Goal: Information Seeking & Learning: Learn about a topic

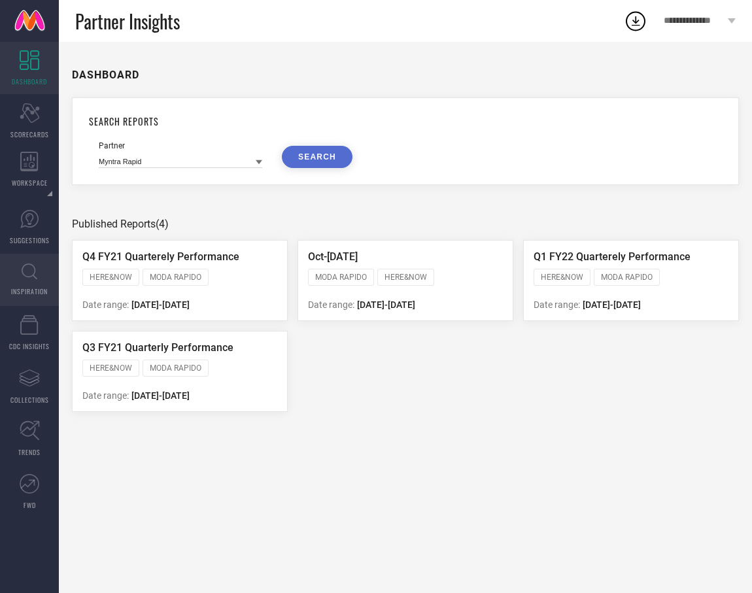
click at [42, 296] on link "INSPIRATION" at bounding box center [29, 280] width 59 height 52
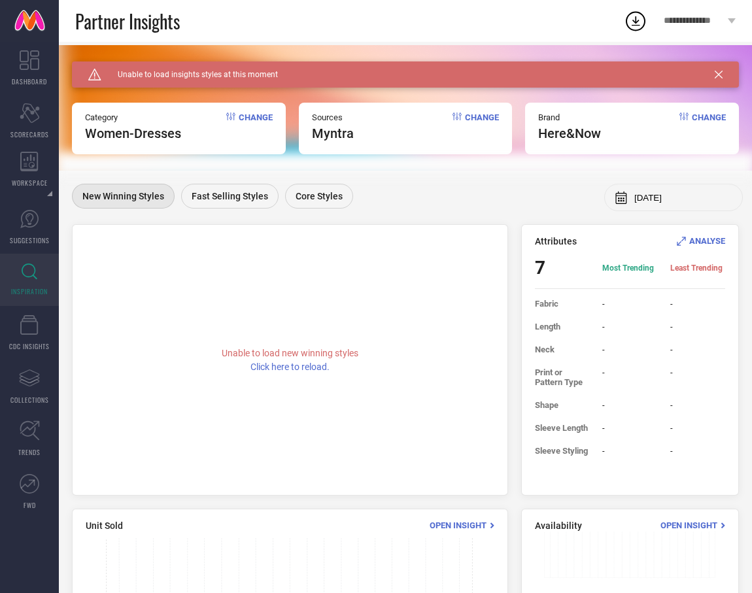
click at [259, 113] on span "Change" at bounding box center [256, 126] width 34 height 29
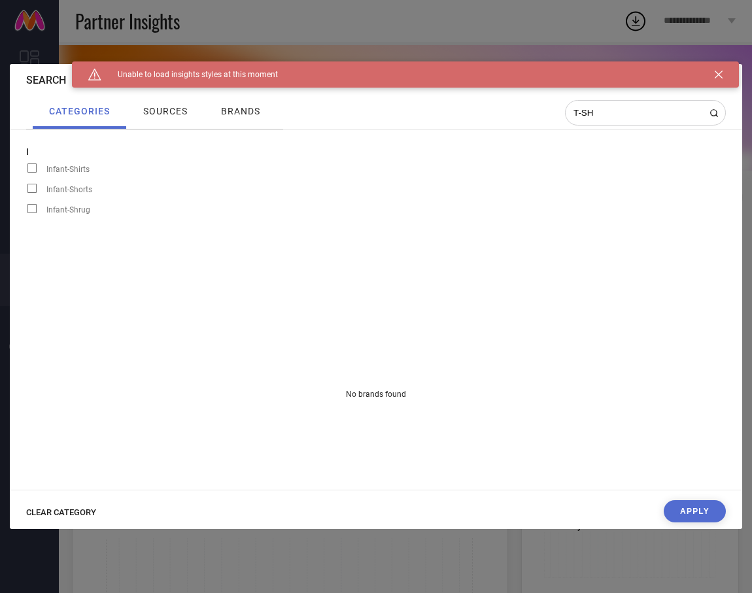
drag, startPoint x: 602, startPoint y: 110, endPoint x: 531, endPoint y: 106, distance: 70.7
click at [531, 106] on div "categories sources brands T-SH" at bounding box center [375, 112] width 699 height 33
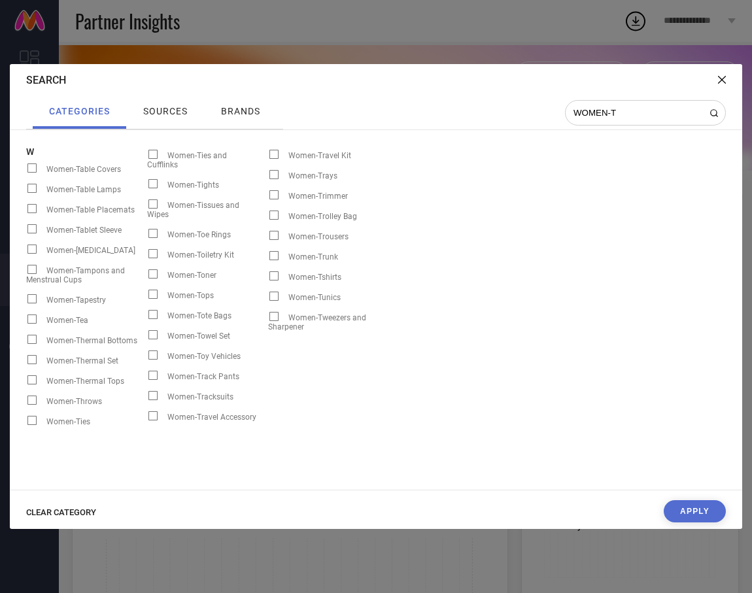
click at [275, 277] on span at bounding box center [273, 275] width 9 height 9
click at [268, 280] on input "Women-Tshirts" at bounding box center [268, 280] width 0 height 0
click at [276, 275] on span at bounding box center [273, 275] width 9 height 9
click at [268, 280] on input "Women-Tshirts" at bounding box center [268, 280] width 0 height 0
click at [276, 275] on span at bounding box center [273, 275] width 9 height 9
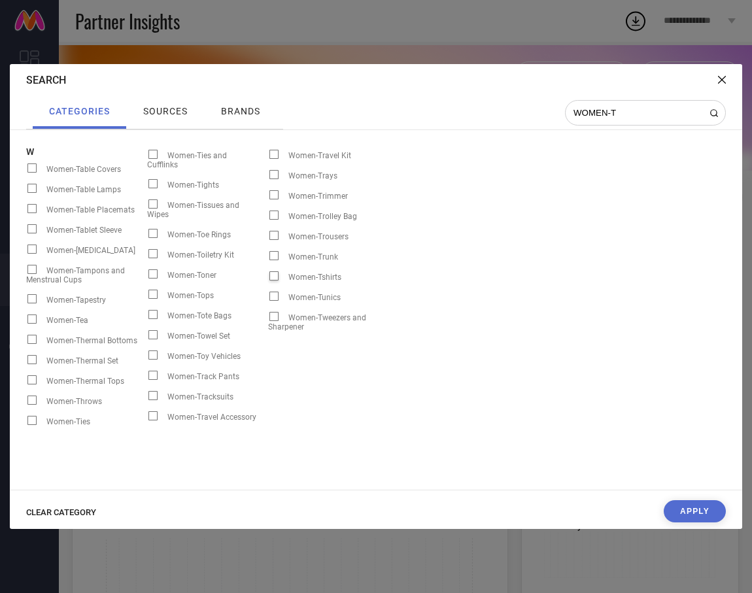
click at [268, 280] on input "Women-Tshirts" at bounding box center [268, 280] width 0 height 0
click at [276, 275] on span at bounding box center [273, 275] width 9 height 9
click at [268, 280] on input "Women-Tshirts" at bounding box center [268, 280] width 0 height 0
click at [276, 275] on span at bounding box center [273, 275] width 9 height 9
click at [268, 280] on input "Women-Tshirts" at bounding box center [268, 280] width 0 height 0
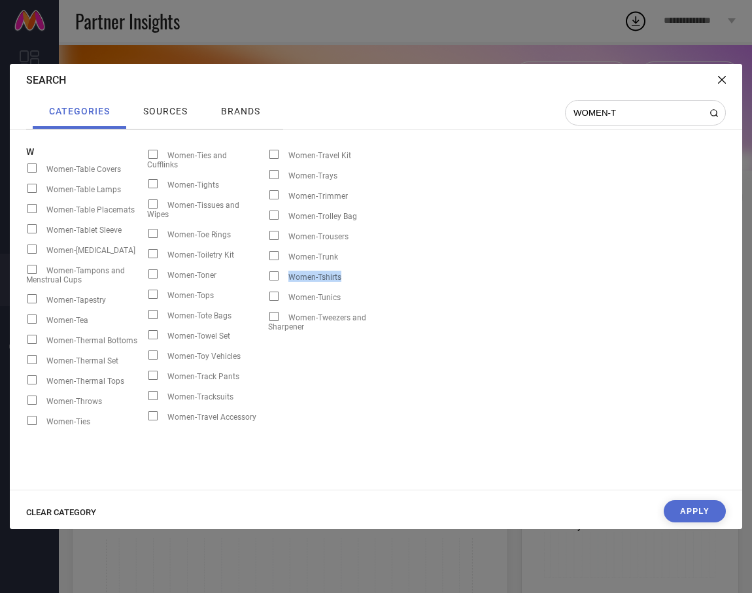
click at [276, 275] on span at bounding box center [273, 275] width 9 height 9
click at [268, 280] on input "Women-Tshirts" at bounding box center [268, 280] width 0 height 0
click at [633, 114] on input "WOMEN-T" at bounding box center [637, 112] width 131 height 11
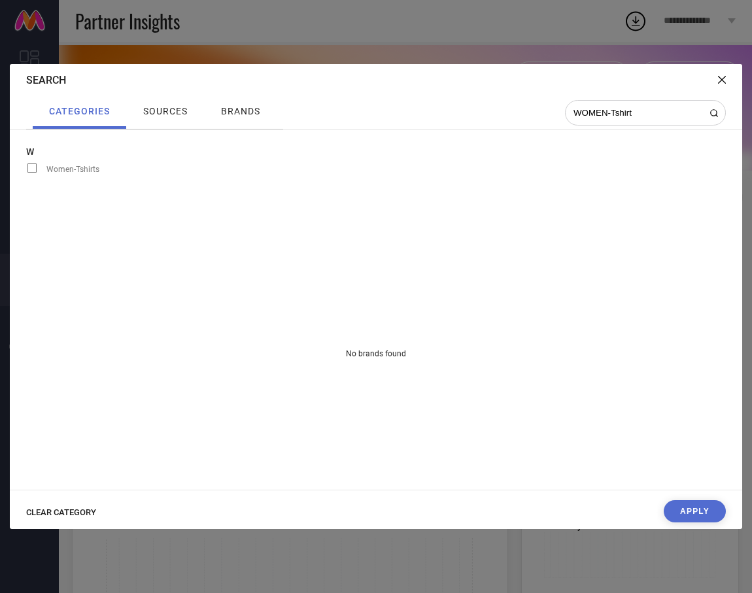
type input "WOMEN-Tshirt"
click at [34, 166] on span at bounding box center [31, 167] width 9 height 9
click at [26, 172] on input "Women-Tshirts" at bounding box center [26, 172] width 0 height 0
click at [34, 166] on span at bounding box center [31, 167] width 9 height 9
click at [26, 172] on input "Women-Tshirts" at bounding box center [26, 172] width 0 height 0
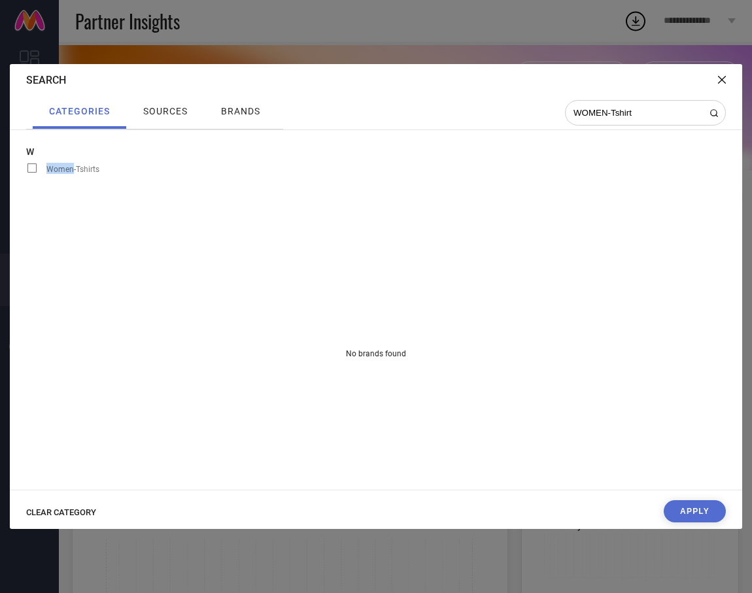
click at [34, 166] on span at bounding box center [31, 167] width 9 height 9
click at [26, 172] on input "Women-Tshirts" at bounding box center [26, 172] width 0 height 0
click at [34, 166] on span at bounding box center [31, 167] width 9 height 9
click at [26, 172] on input "Women-Tshirts" at bounding box center [26, 172] width 0 height 0
click at [716, 76] on div "Search" at bounding box center [376, 80] width 732 height 32
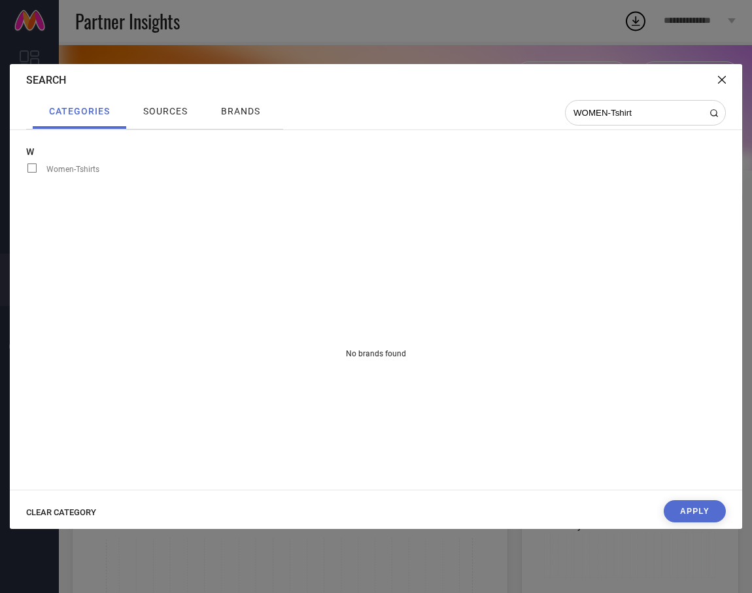
click at [721, 79] on icon at bounding box center [722, 80] width 8 height 8
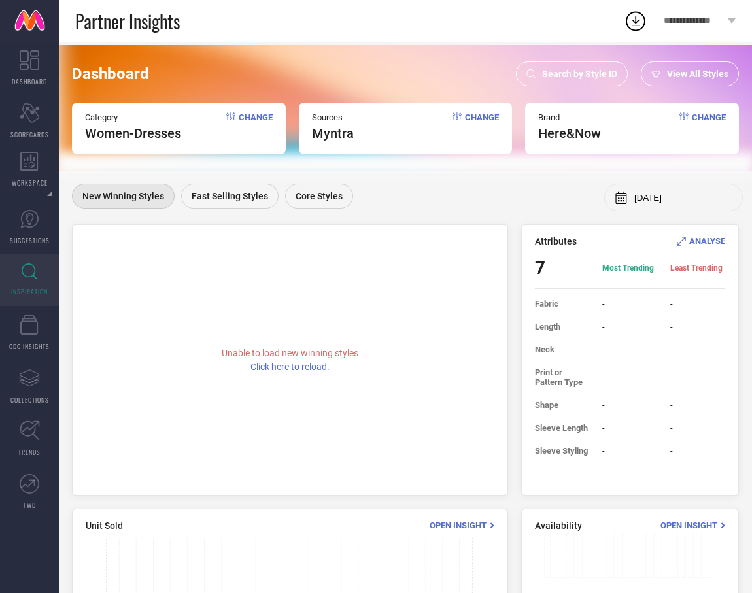
click at [714, 110] on div "Brand here&now Change" at bounding box center [632, 129] width 214 height 52
click at [711, 114] on span "Change" at bounding box center [709, 126] width 34 height 29
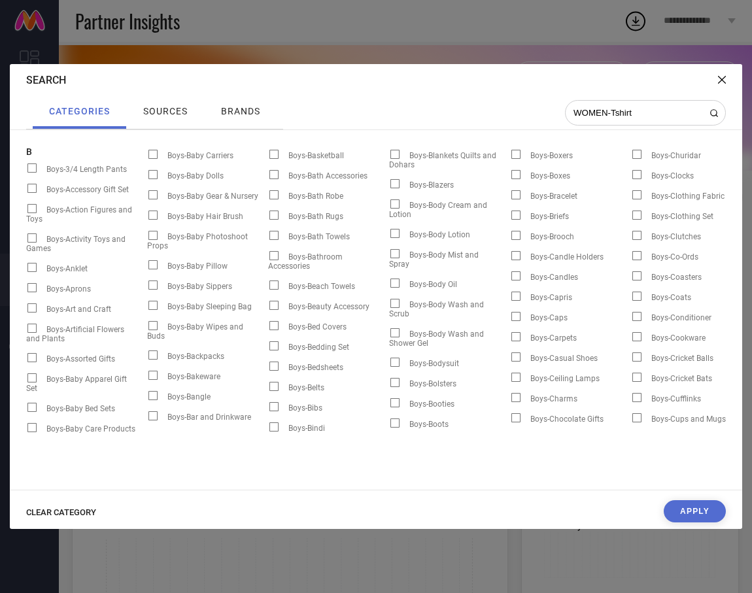
click at [247, 115] on span "brands" at bounding box center [240, 111] width 39 height 10
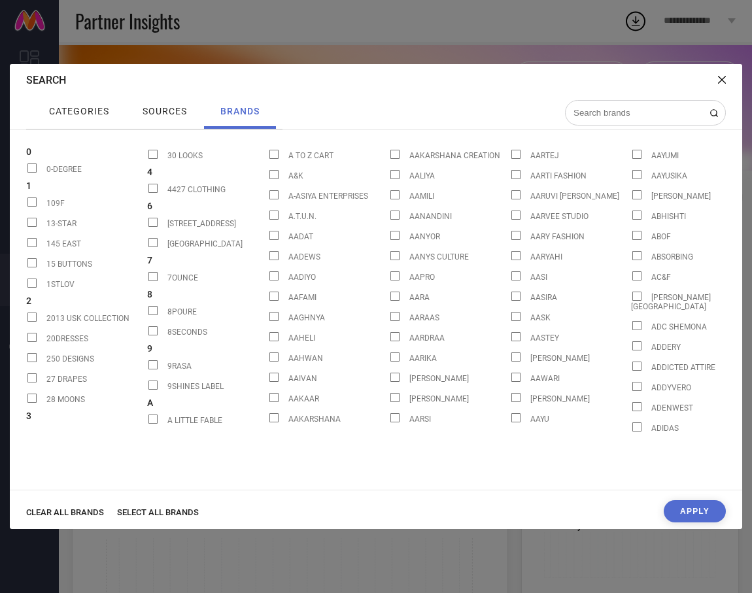
click at [165, 511] on span "SELECT ALL BRANDS" at bounding box center [158, 512] width 82 height 10
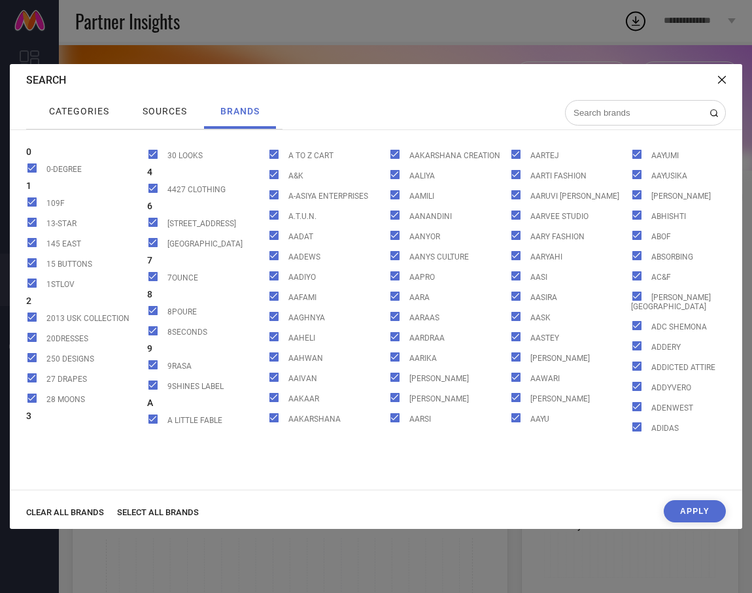
click at [696, 501] on button "Apply" at bounding box center [694, 511] width 62 height 22
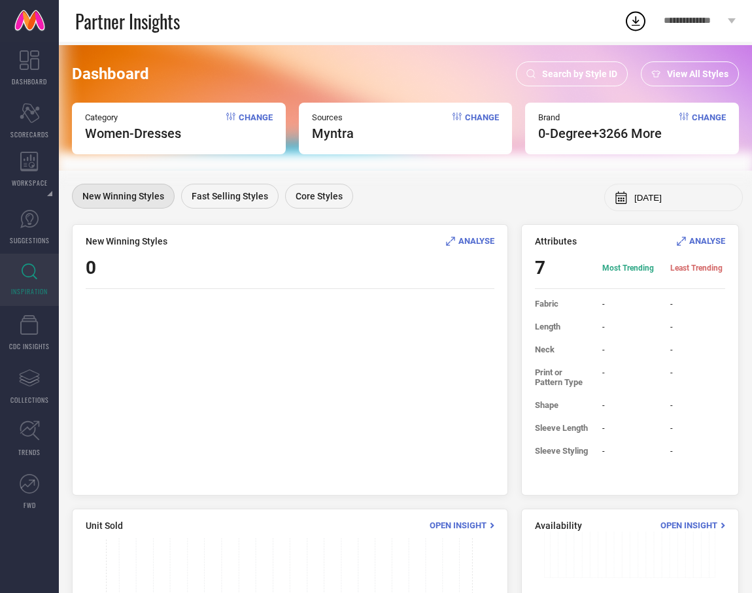
click at [263, 116] on span "Change" at bounding box center [256, 126] width 34 height 29
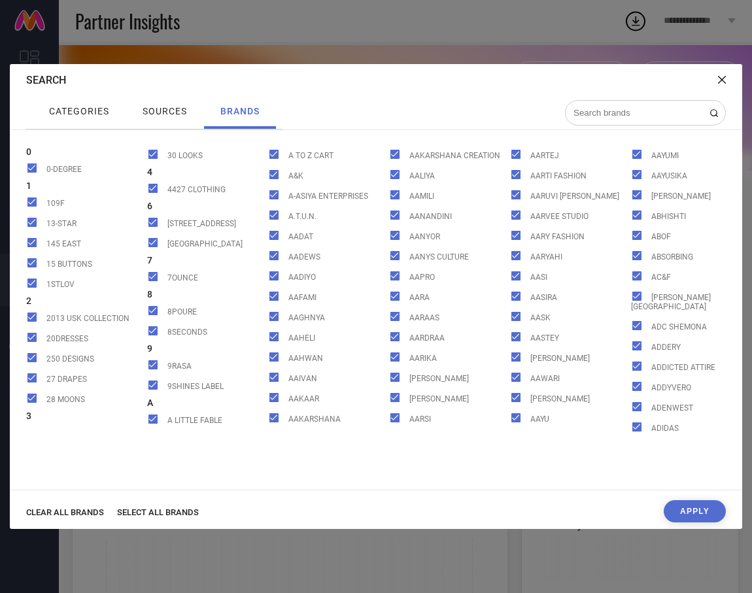
click at [321, 34] on div "Search categories sources brands B Boys-3/4 Length Pants Boys-Accessory Gift Se…" at bounding box center [376, 296] width 752 height 593
click at [719, 83] on icon at bounding box center [722, 80] width 8 height 8
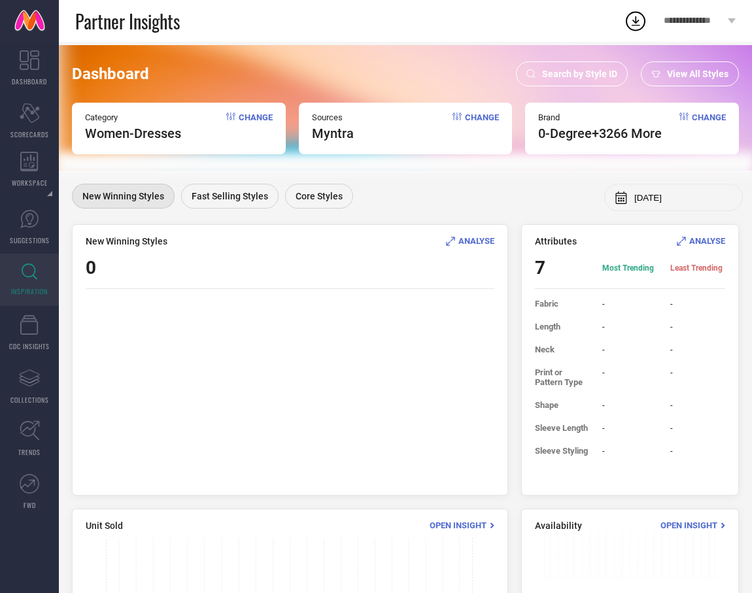
click at [660, 79] on div "View All Styles" at bounding box center [690, 73] width 98 height 25
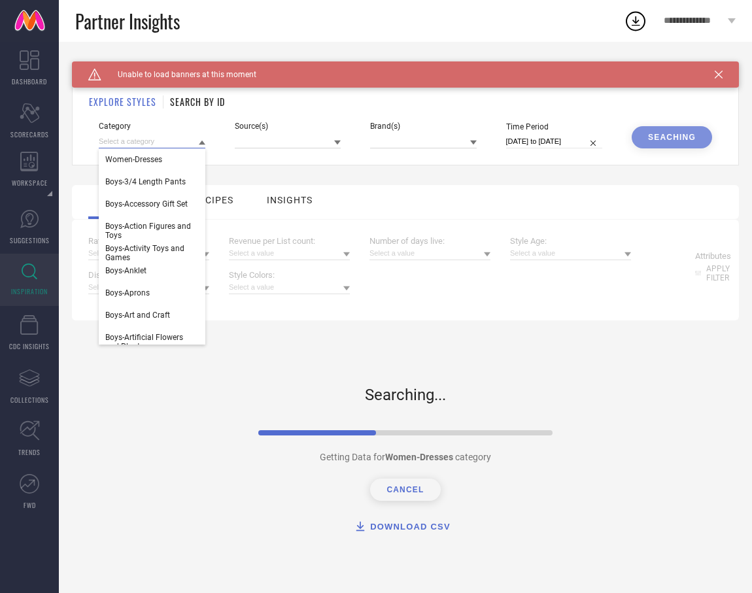
click at [196, 143] on input at bounding box center [152, 142] width 107 height 14
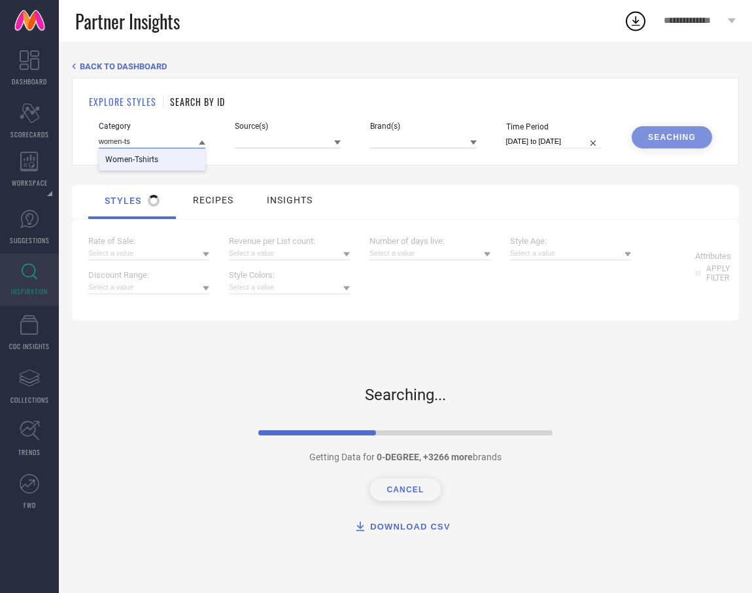
type input "women-ts"
click at [182, 160] on div "Women-Tshirts" at bounding box center [152, 159] width 107 height 22
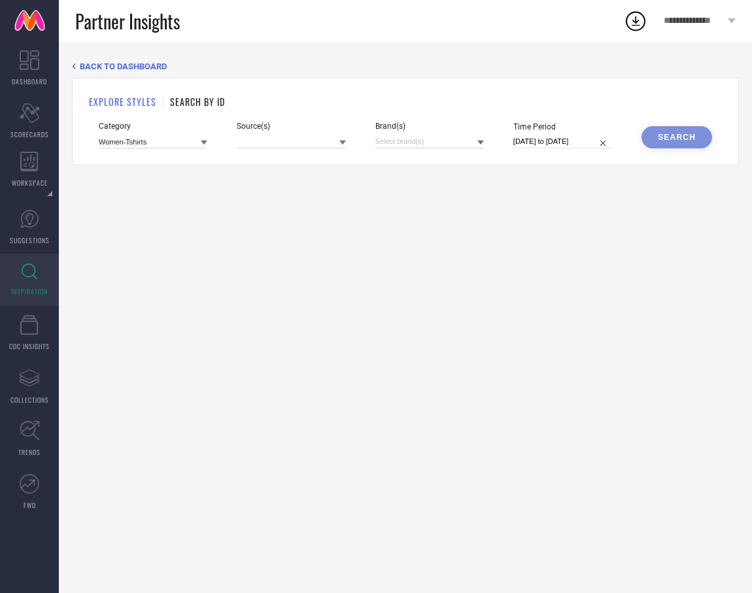
click at [576, 144] on input "[DATE] to [DATE]" at bounding box center [562, 142] width 99 height 14
select select "8"
select select "2025"
select select "9"
select select "2025"
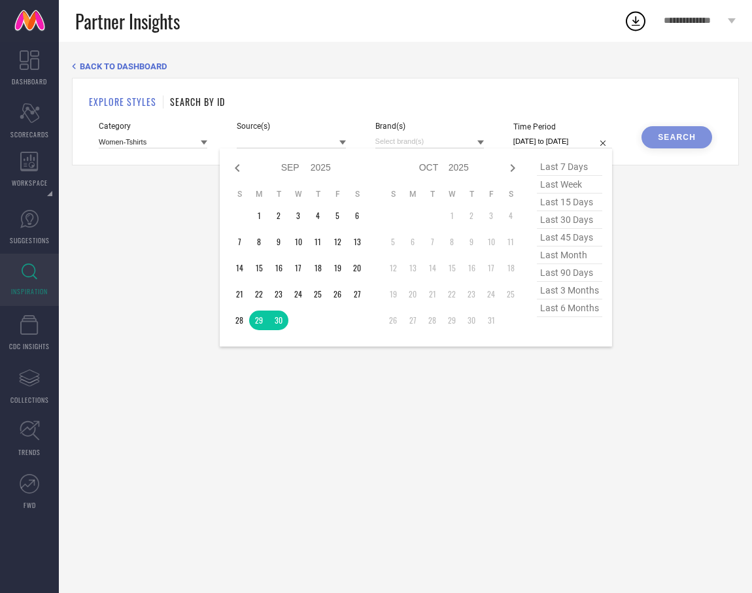
click at [556, 273] on span "last 90 days" at bounding box center [569, 273] width 65 height 18
type input "[DATE] to [DATE]"
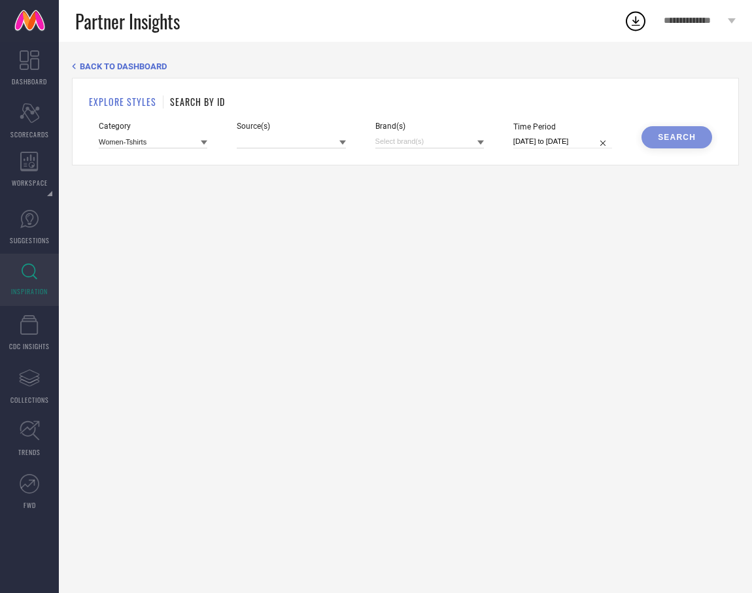
click at [578, 141] on input "[DATE] to [DATE]" at bounding box center [562, 142] width 99 height 14
select select "6"
select select "2025"
select select "7"
select select "2025"
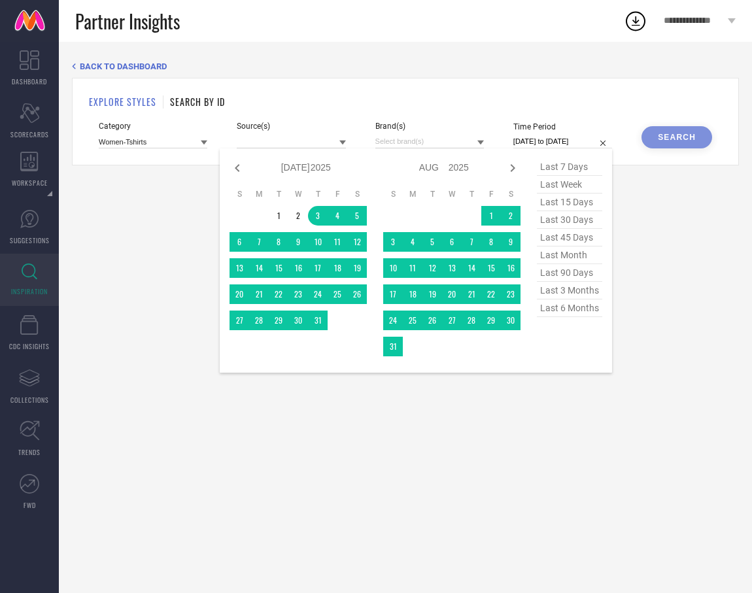
click at [569, 315] on span "last 6 months" at bounding box center [569, 308] width 65 height 18
type input "[DATE] to [DATE]"
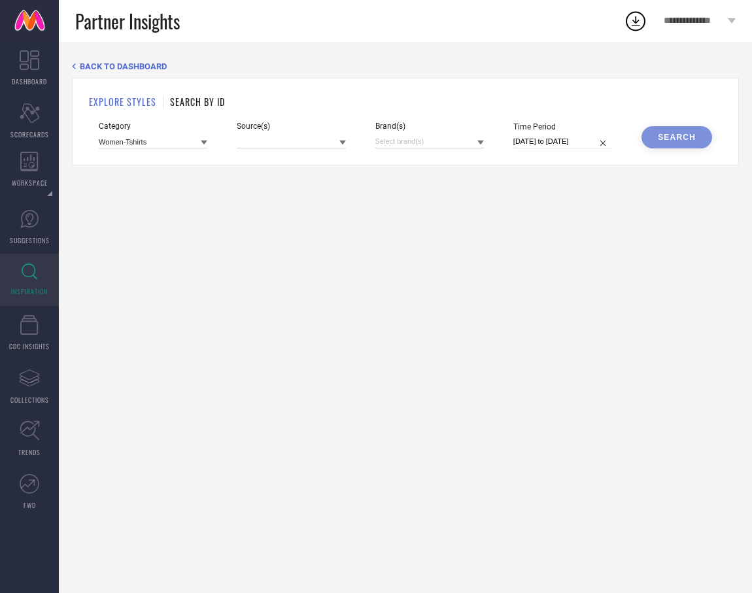
click at [481, 141] on icon at bounding box center [480, 143] width 7 height 5
click at [481, 141] on icon at bounding box center [480, 142] width 7 height 7
click at [581, 143] on input "[DATE] to [DATE]" at bounding box center [562, 142] width 99 height 14
select select "3"
select select "2025"
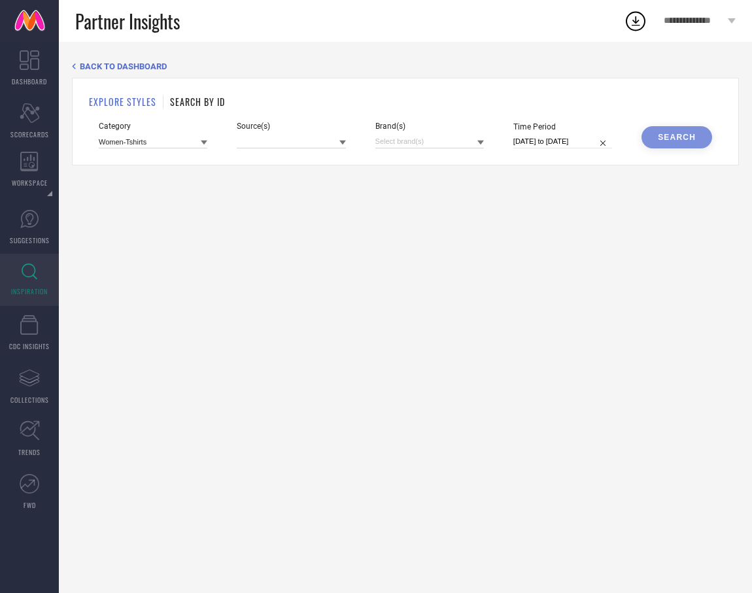
select select "4"
select select "2025"
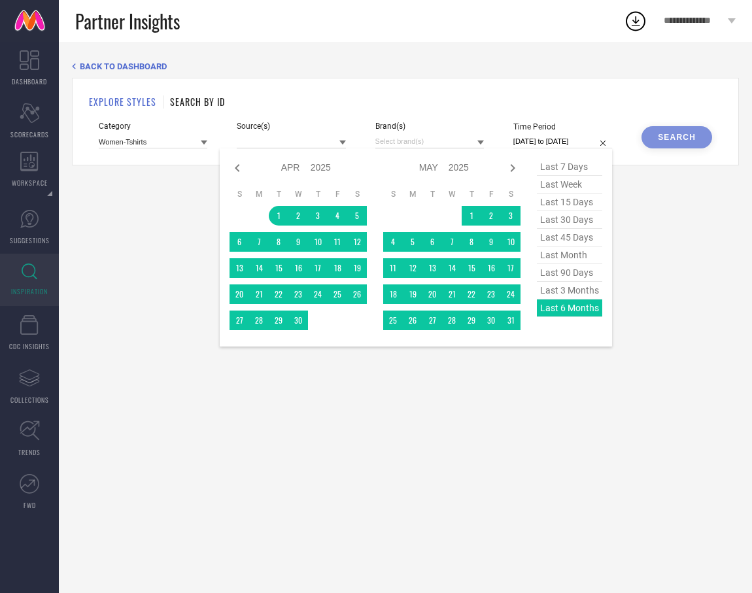
click at [575, 277] on span "last 90 days" at bounding box center [569, 273] width 65 height 18
type input "[DATE] to [DATE]"
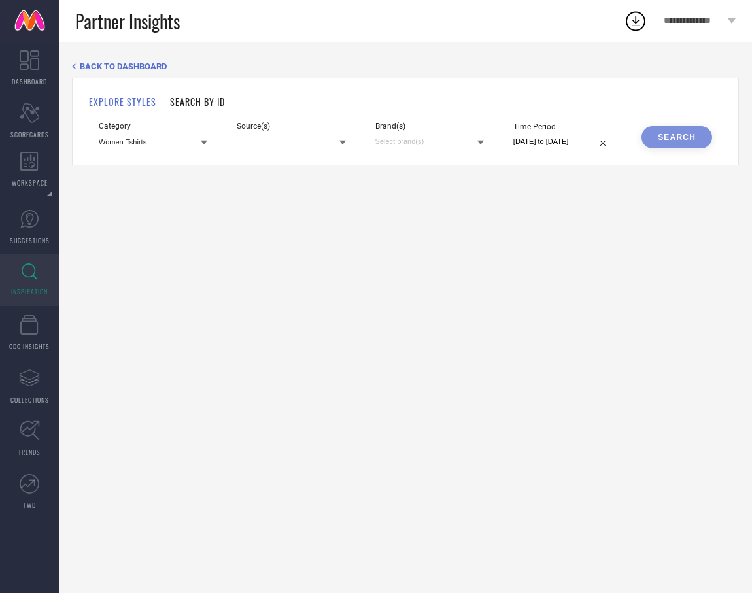
click at [683, 131] on div "Search" at bounding box center [676, 137] width 71 height 22
click at [482, 143] on icon at bounding box center [480, 142] width 7 height 7
click at [482, 143] on icon at bounding box center [480, 143] width 7 height 5
click at [133, 101] on h1 "EXPLORE STYLES" at bounding box center [122, 102] width 67 height 14
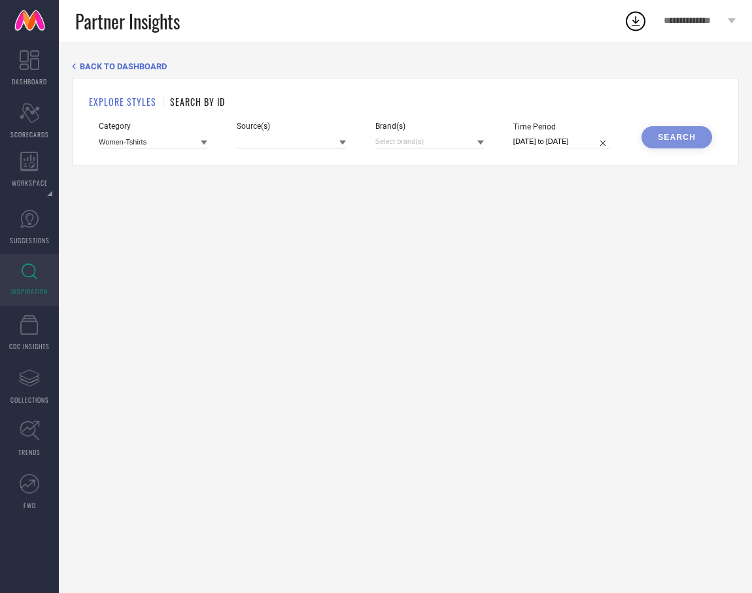
click at [182, 101] on h1 "SEARCH BY ID" at bounding box center [197, 102] width 55 height 14
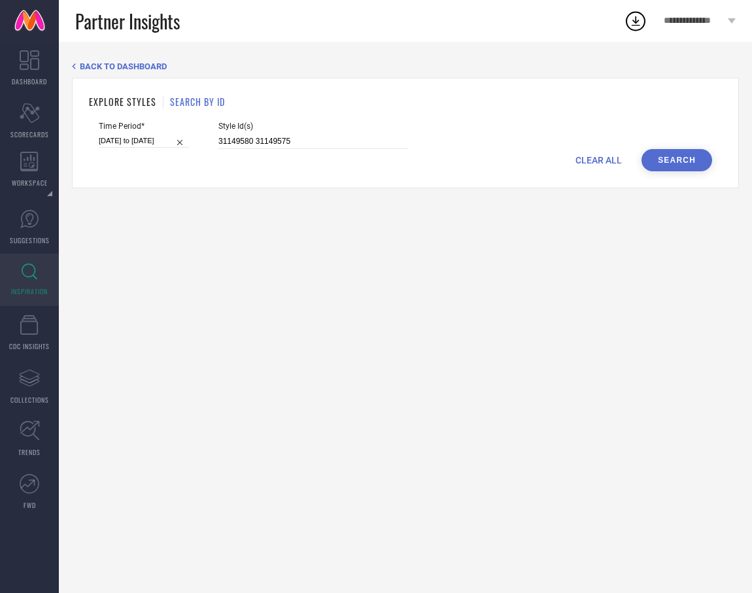
click at [135, 95] on h1 "EXPLORE STYLES" at bounding box center [122, 102] width 67 height 14
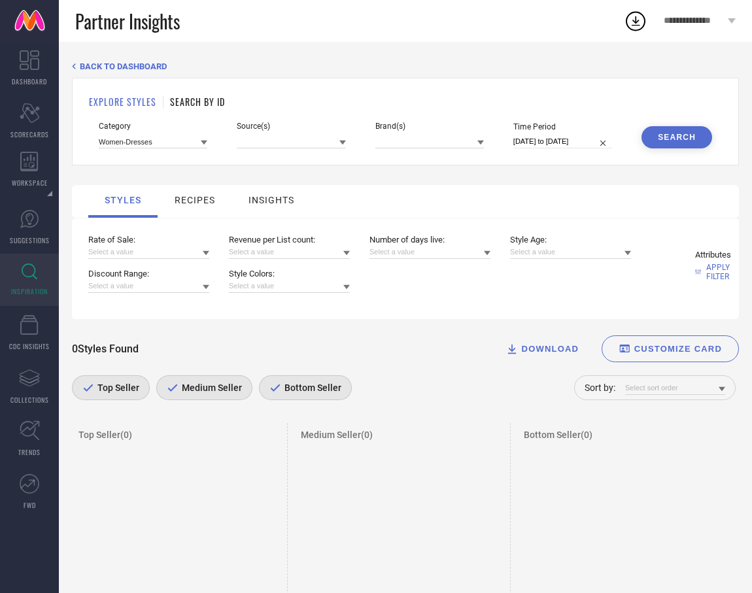
click at [204, 143] on icon at bounding box center [204, 143] width 7 height 5
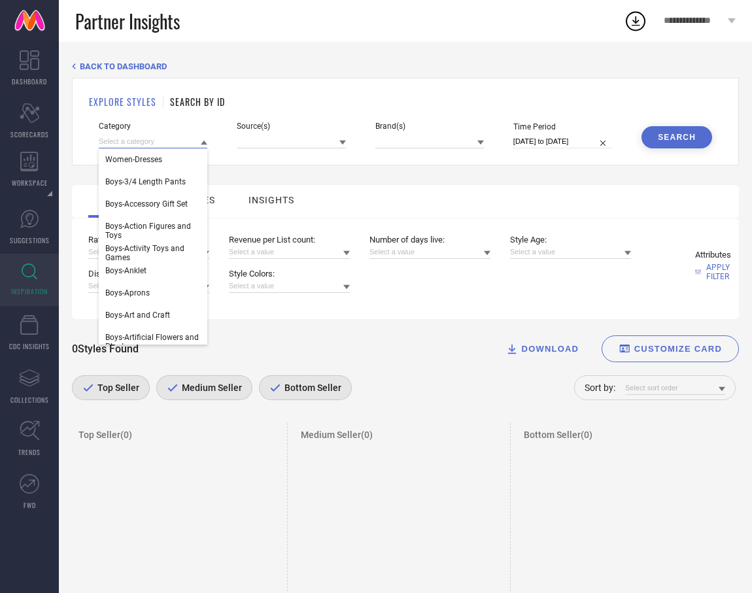
click at [159, 136] on input at bounding box center [153, 142] width 109 height 14
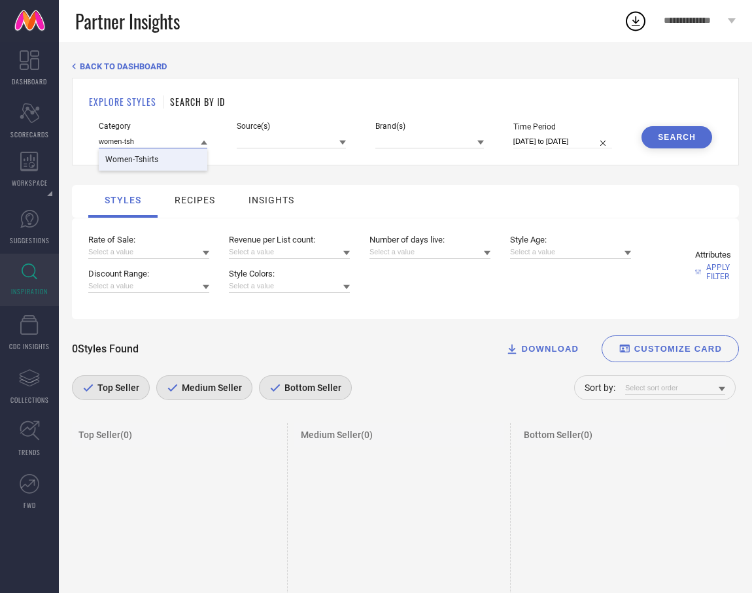
type input "women-tsh"
click at [167, 166] on div "Women-Tshirts" at bounding box center [153, 159] width 109 height 22
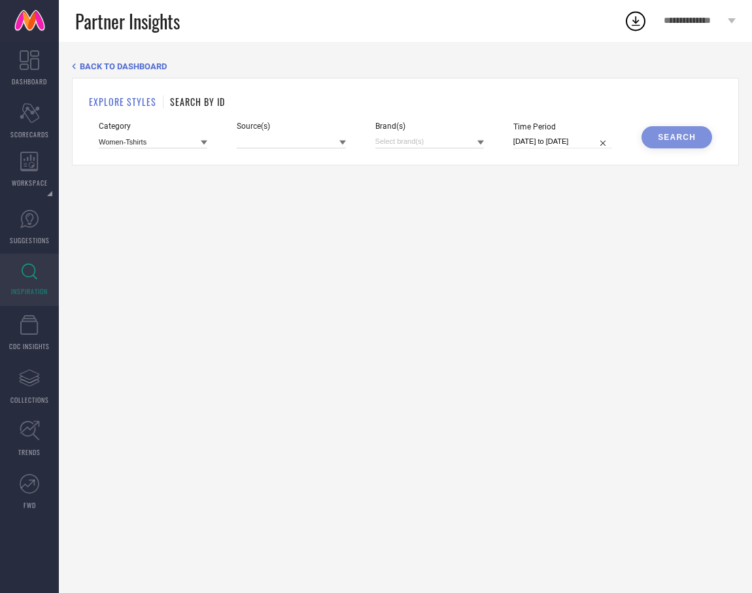
click at [78, 67] on div "BACK TO DASHBOARD" at bounding box center [405, 66] width 667 height 10
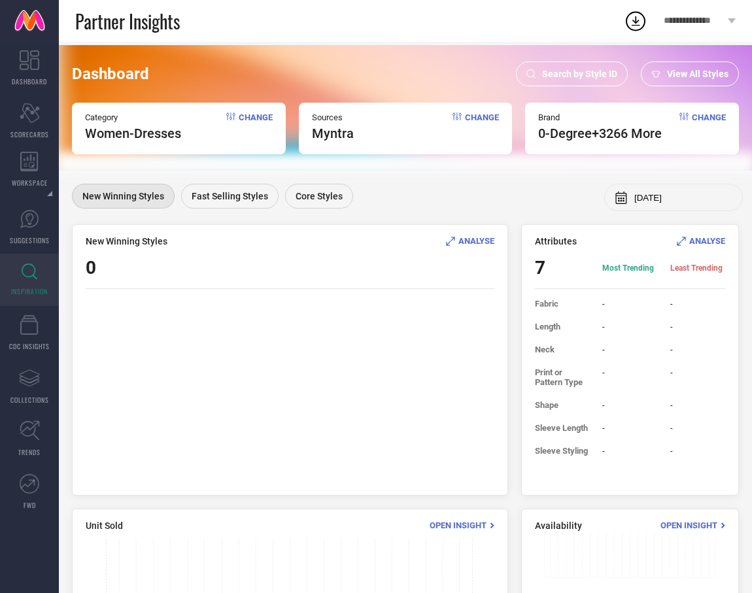
click at [239, 117] on span "Change" at bounding box center [256, 126] width 34 height 29
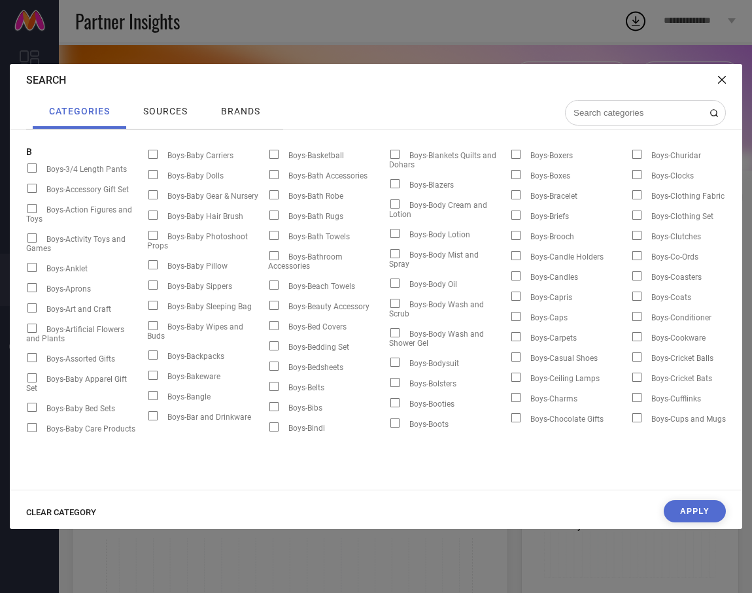
click at [184, 110] on span "sources" at bounding box center [165, 111] width 44 height 10
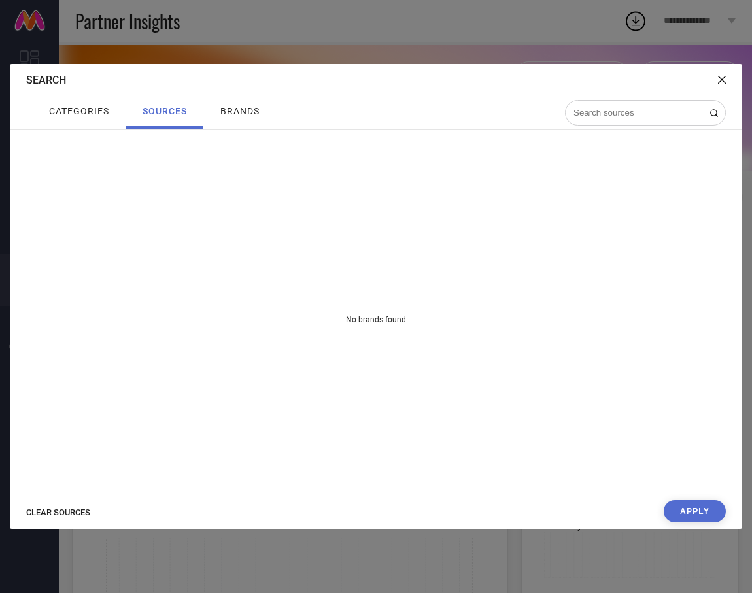
click at [75, 115] on span "categories" at bounding box center [79, 111] width 60 height 10
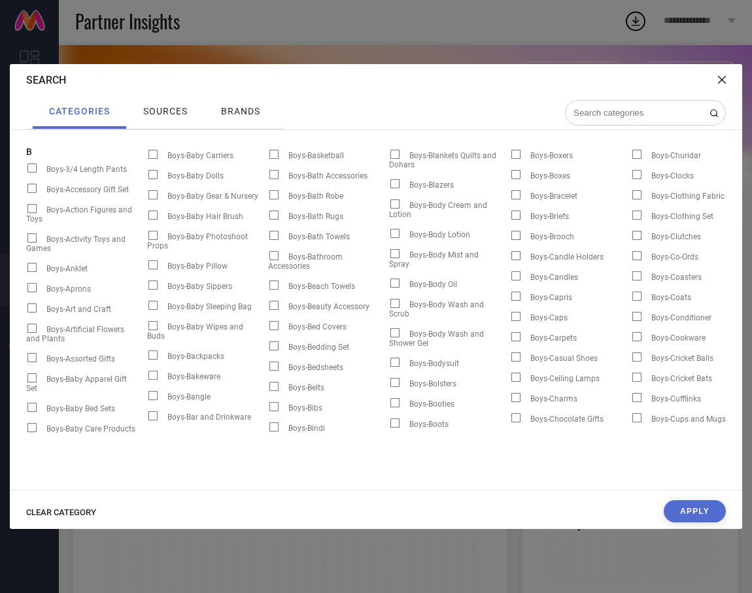
click at [586, 111] on input at bounding box center [637, 112] width 131 height 11
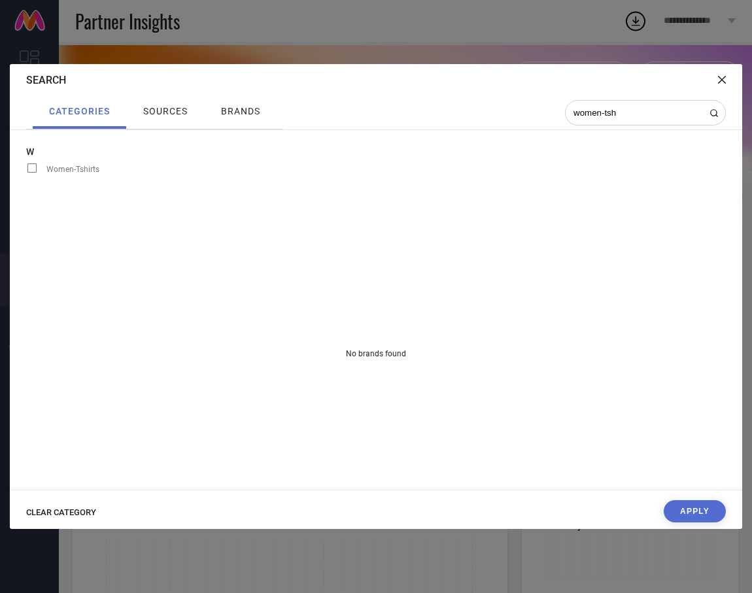
type input "women-tsh"
click at [31, 169] on span at bounding box center [31, 167] width 9 height 9
click at [26, 172] on input "Women-Tshirts" at bounding box center [26, 172] width 0 height 0
click at [31, 169] on span at bounding box center [31, 167] width 9 height 9
click at [26, 172] on input "Women-Tshirts" at bounding box center [26, 172] width 0 height 0
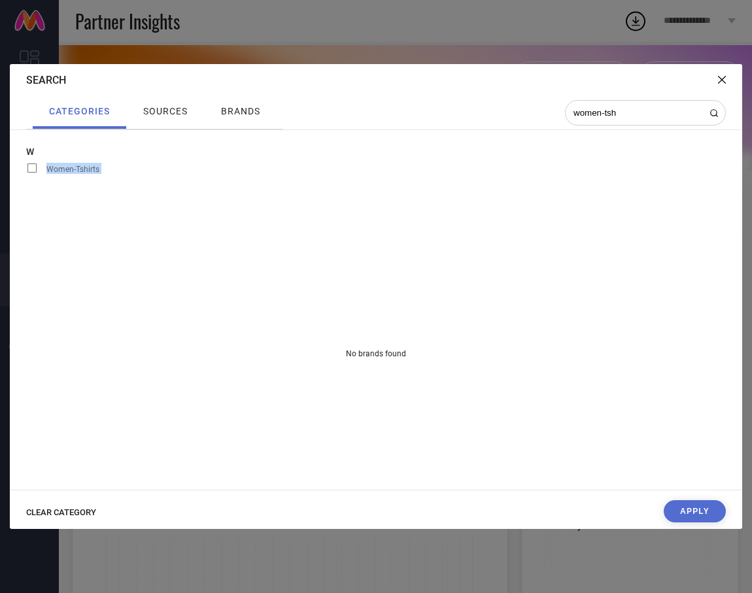
click at [31, 169] on span at bounding box center [31, 167] width 9 height 9
click at [26, 172] on input "Women-Tshirts" at bounding box center [26, 172] width 0 height 0
click at [31, 169] on span at bounding box center [31, 167] width 9 height 9
click at [26, 172] on input "Women-Tshirts" at bounding box center [26, 172] width 0 height 0
click at [31, 169] on span at bounding box center [31, 167] width 9 height 9
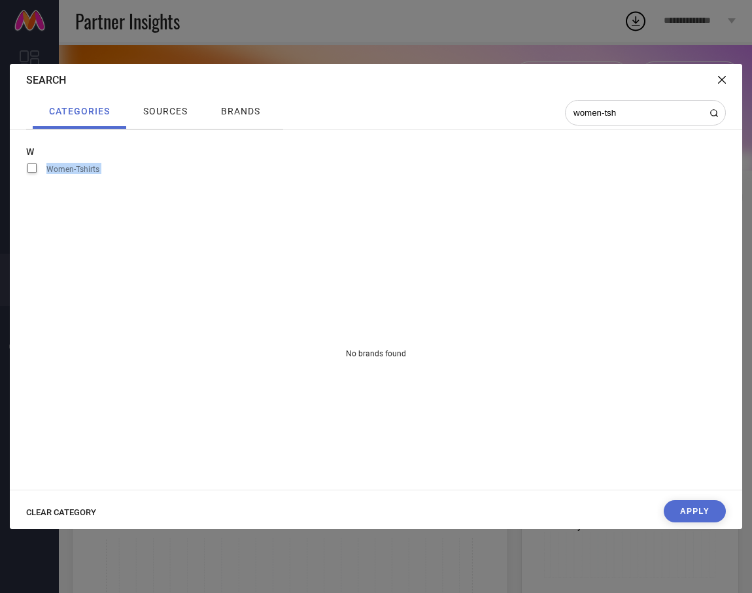
click at [26, 172] on input "Women-Tshirts" at bounding box center [26, 172] width 0 height 0
click at [31, 169] on span at bounding box center [31, 167] width 9 height 9
click at [26, 172] on input "Women-Tshirts" at bounding box center [26, 172] width 0 height 0
click at [31, 167] on span at bounding box center [31, 167] width 9 height 9
click at [26, 172] on input "Women-Tshirts" at bounding box center [26, 172] width 0 height 0
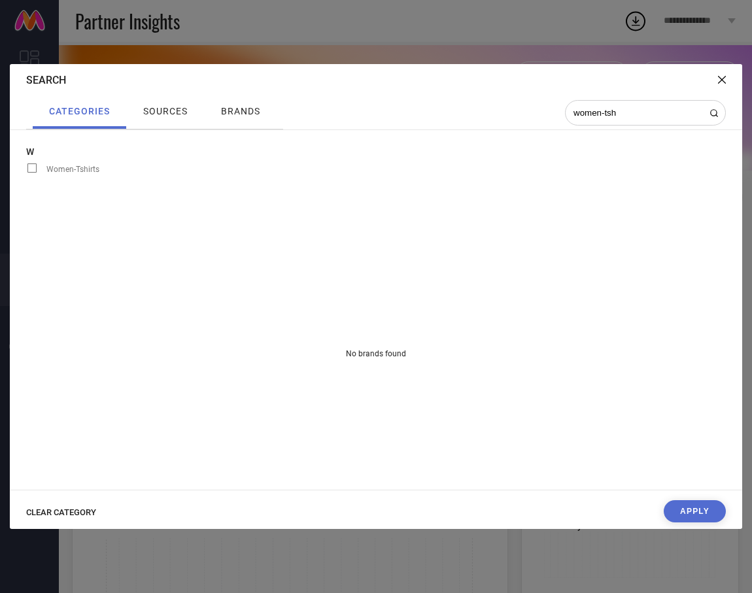
click at [30, 162] on label "Women-Tshirts" at bounding box center [86, 168] width 121 height 17
click at [30, 160] on div "W Women-Tshirts" at bounding box center [86, 163] width 121 height 34
click at [30, 164] on span at bounding box center [31, 167] width 9 height 9
click at [26, 172] on input "Women-Tshirts" at bounding box center [26, 172] width 0 height 0
click at [30, 164] on span at bounding box center [31, 167] width 9 height 9
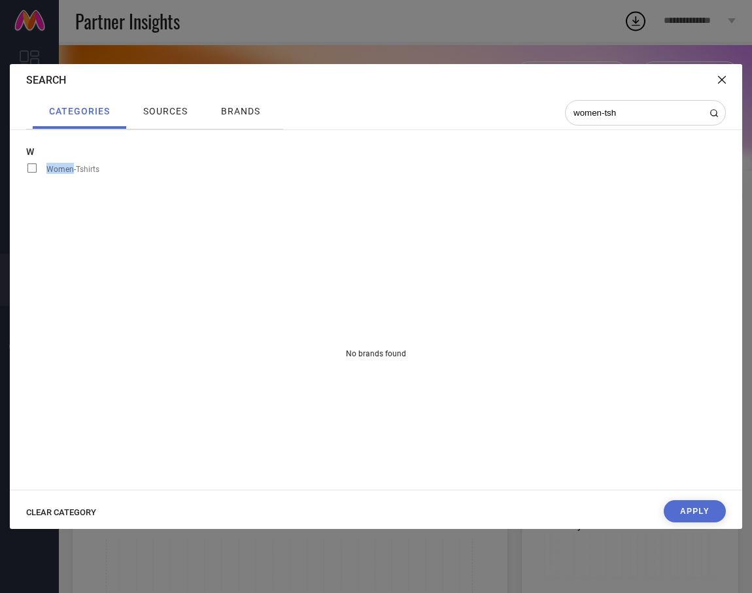
click at [26, 172] on input "Women-Tshirts" at bounding box center [26, 172] width 0 height 0
click at [689, 506] on button "Apply" at bounding box center [694, 511] width 62 height 22
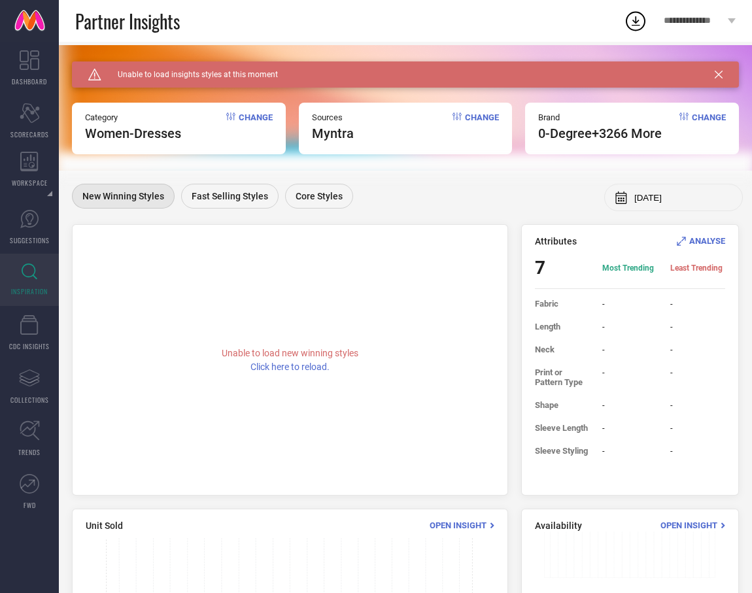
click at [718, 75] on icon at bounding box center [718, 75] width 8 height 8
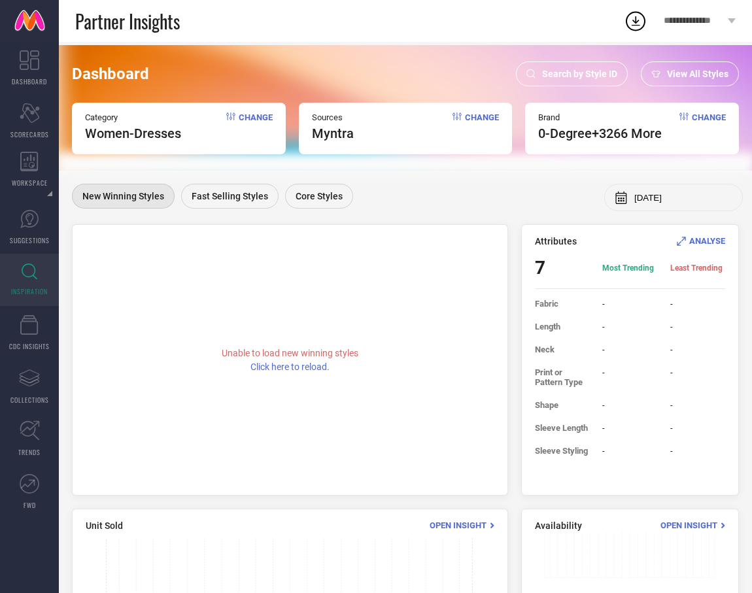
click at [671, 80] on div "View All Styles" at bounding box center [690, 73] width 98 height 25
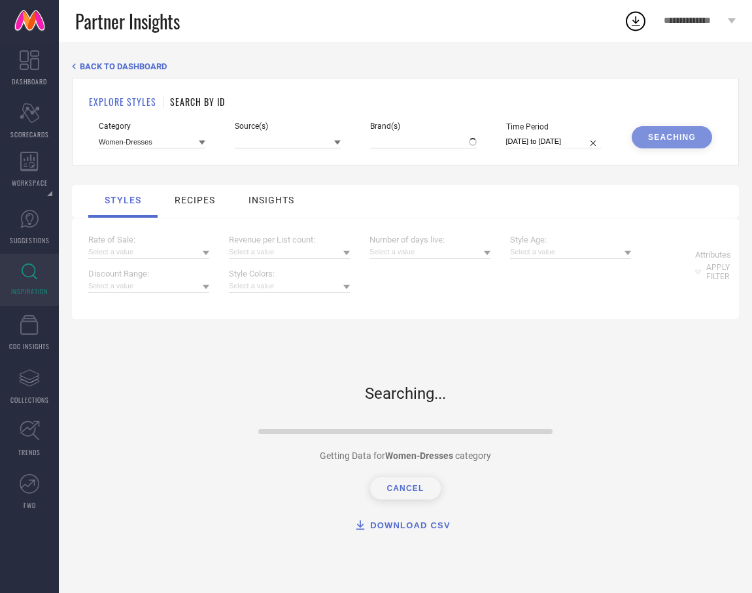
type input "0-DEGREE, + 3266 more"
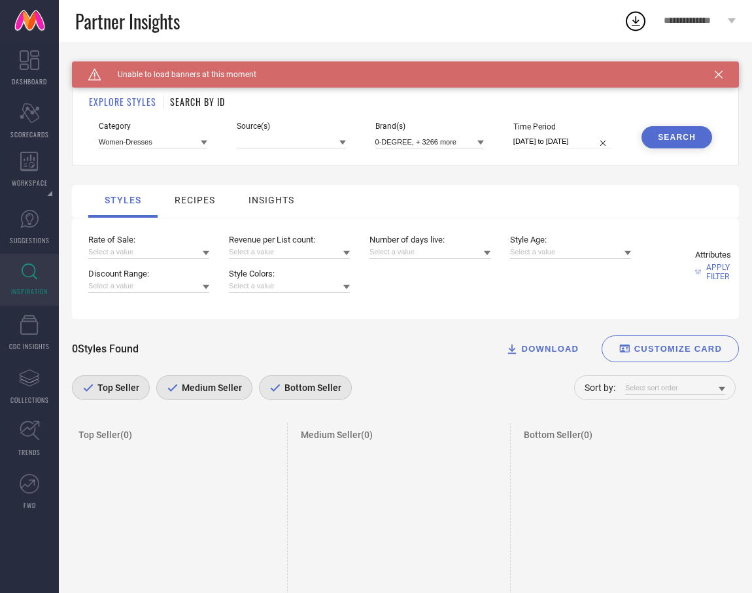
click at [201, 137] on div at bounding box center [204, 142] width 7 height 12
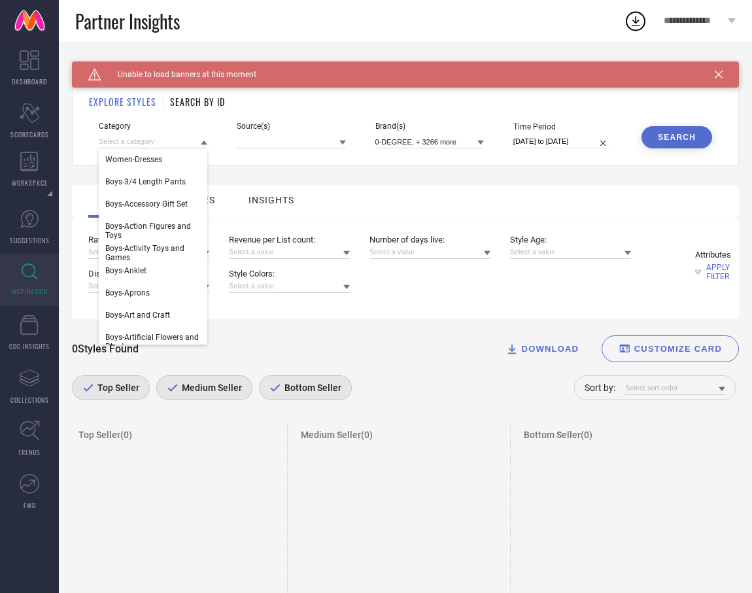
click at [201, 137] on div at bounding box center [204, 142] width 7 height 12
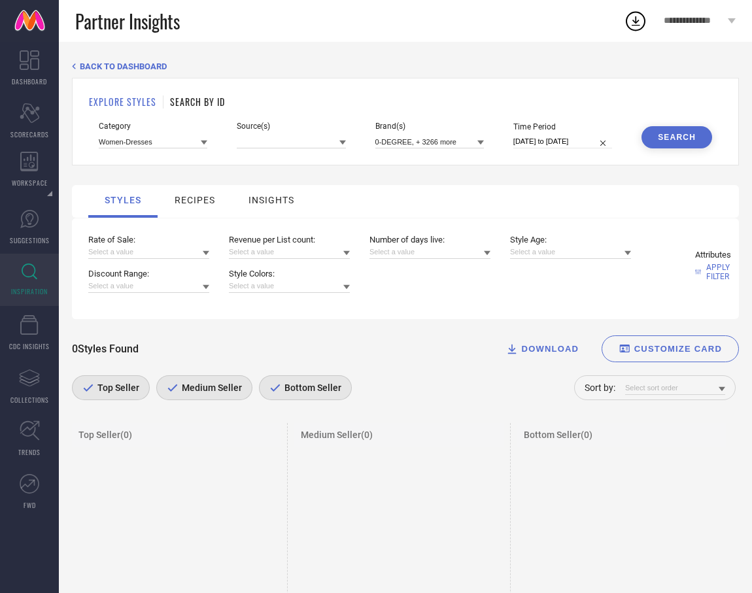
click at [201, 137] on div at bounding box center [204, 142] width 7 height 12
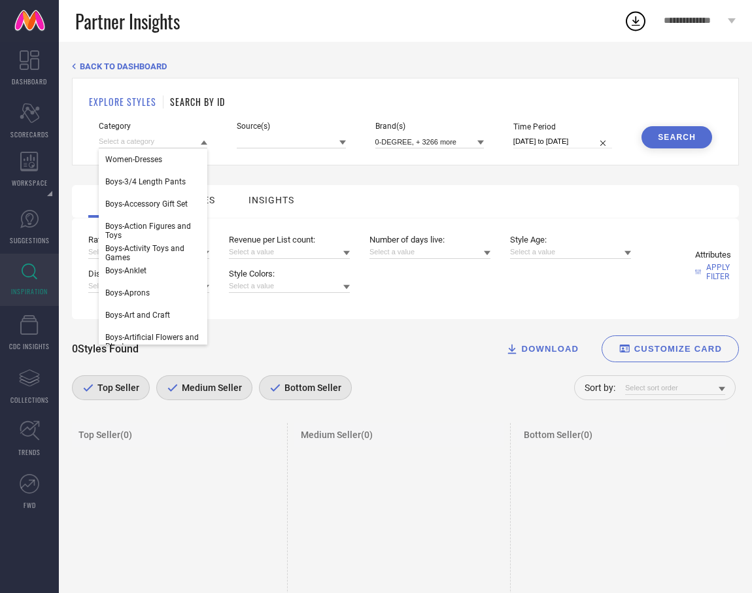
click at [201, 137] on div at bounding box center [204, 142] width 7 height 12
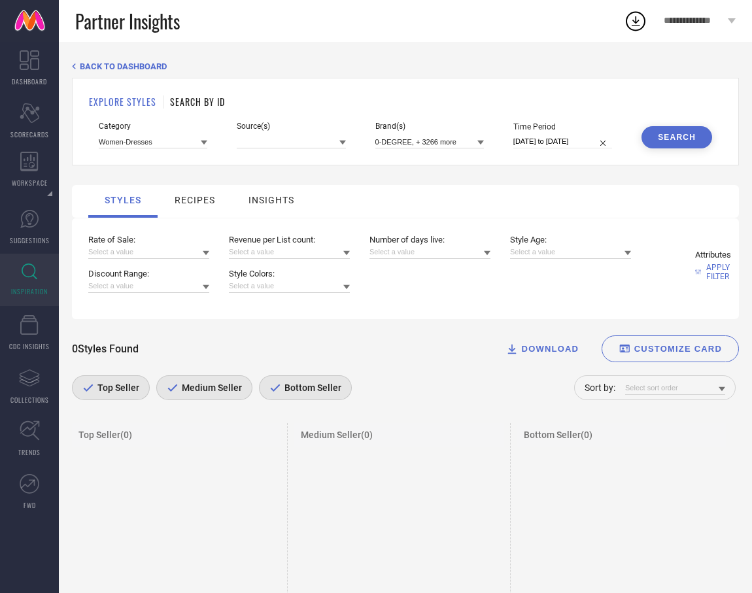
click at [201, 137] on div at bounding box center [204, 142] width 7 height 12
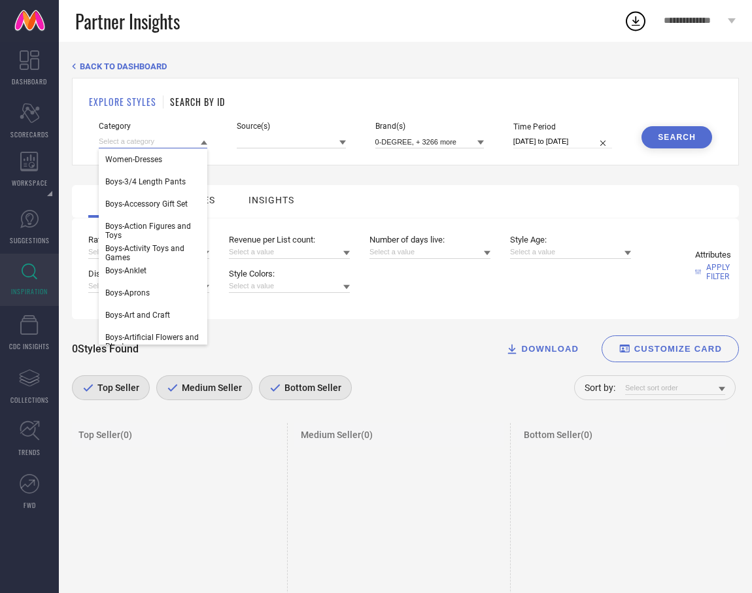
click at [182, 141] on input at bounding box center [153, 142] width 109 height 14
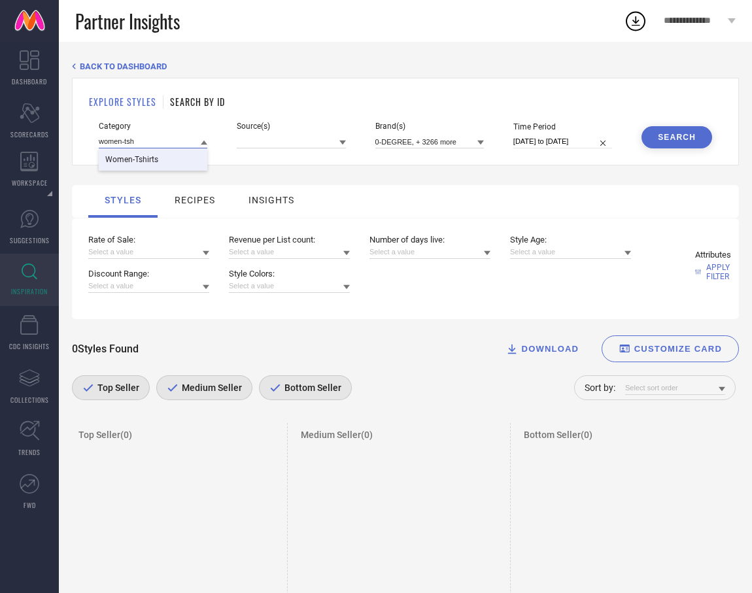
type input "women-tsh"
click at [159, 162] on div "Women-Tshirts" at bounding box center [153, 159] width 109 height 22
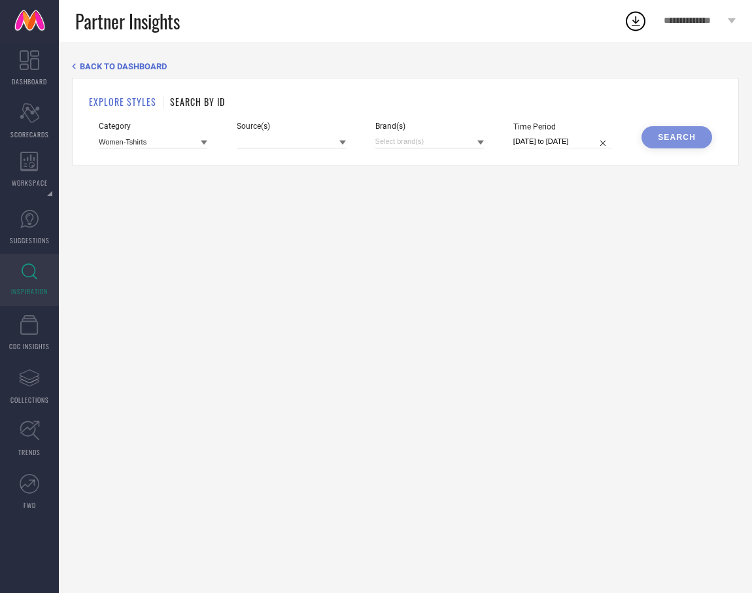
select select "8"
select select "2025"
select select "9"
select select "2025"
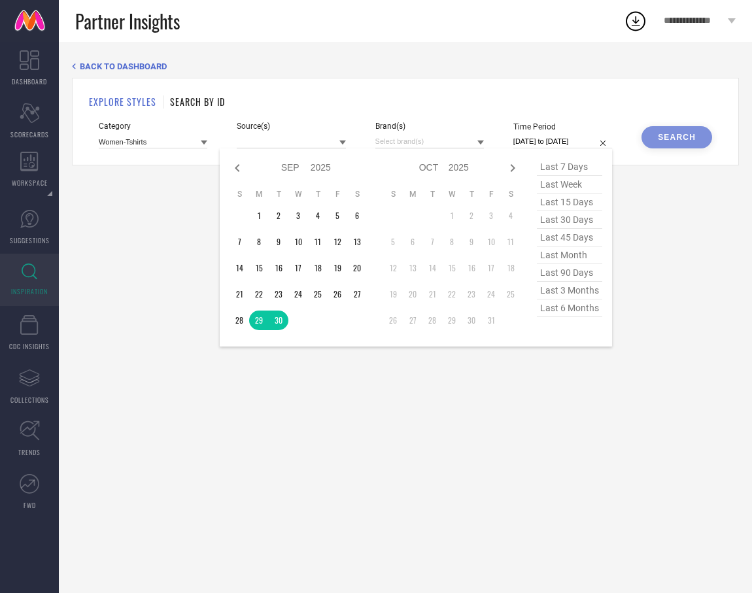
click at [556, 137] on input "[DATE] to [DATE]" at bounding box center [562, 142] width 99 height 14
click at [575, 277] on span "last 90 days" at bounding box center [569, 273] width 65 height 18
type input "[DATE] to [DATE]"
